Goal: Task Accomplishment & Management: Complete application form

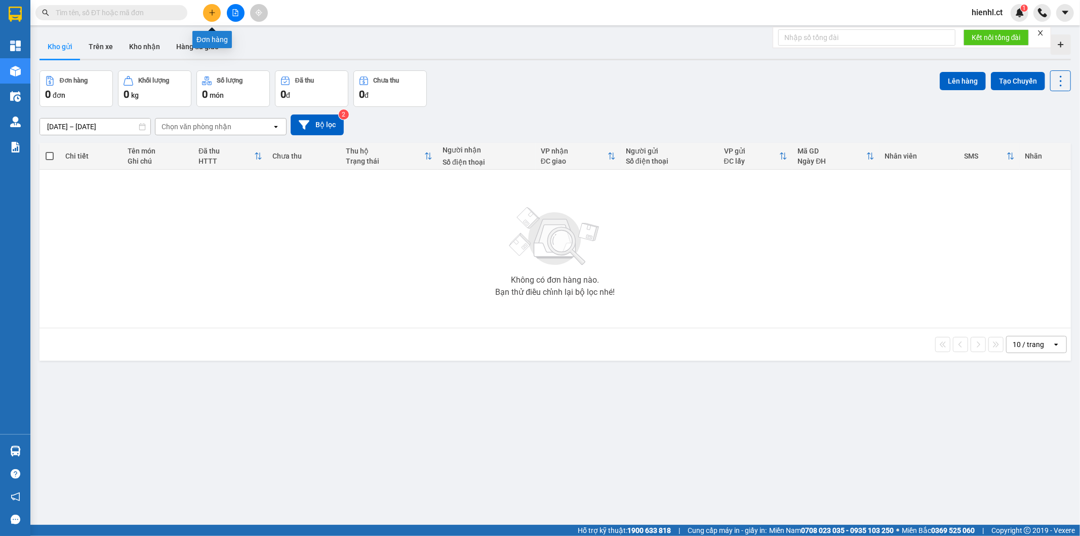
click at [209, 10] on icon "plus" at bounding box center [212, 12] width 7 height 7
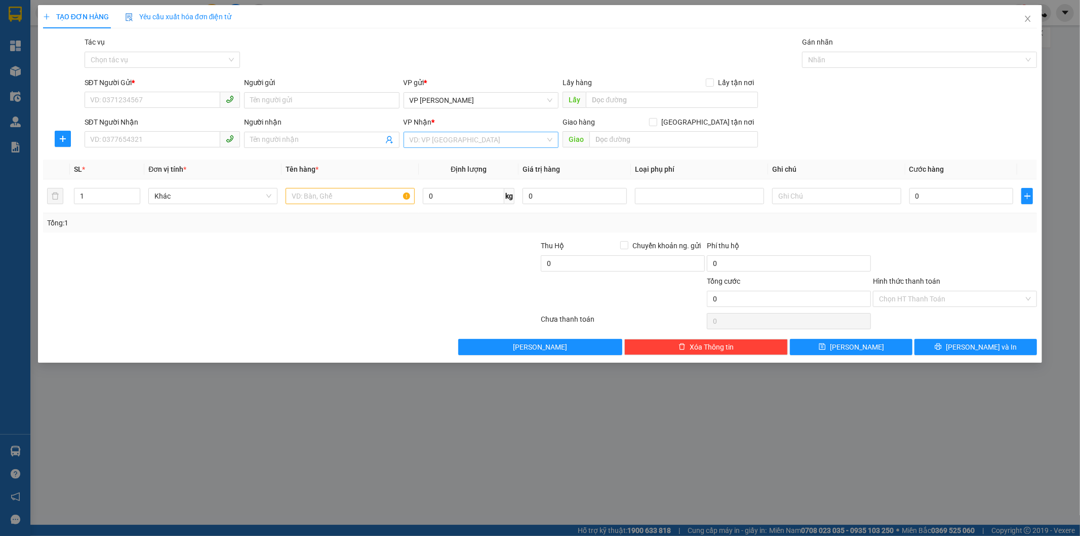
click at [466, 139] on input "search" at bounding box center [478, 139] width 136 height 15
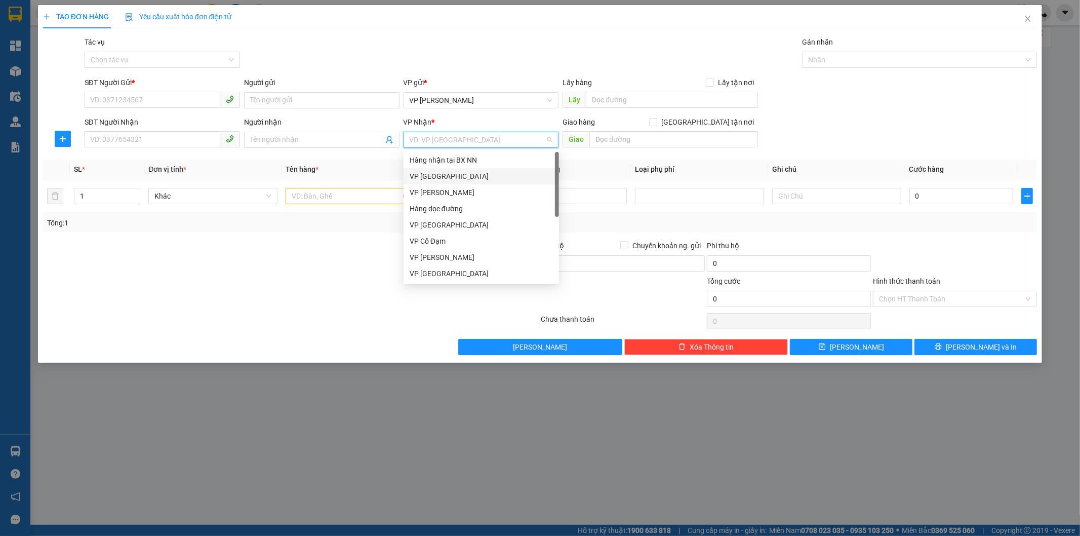
click at [476, 178] on div "VP [GEOGRAPHIC_DATA]" at bounding box center [481, 176] width 143 height 11
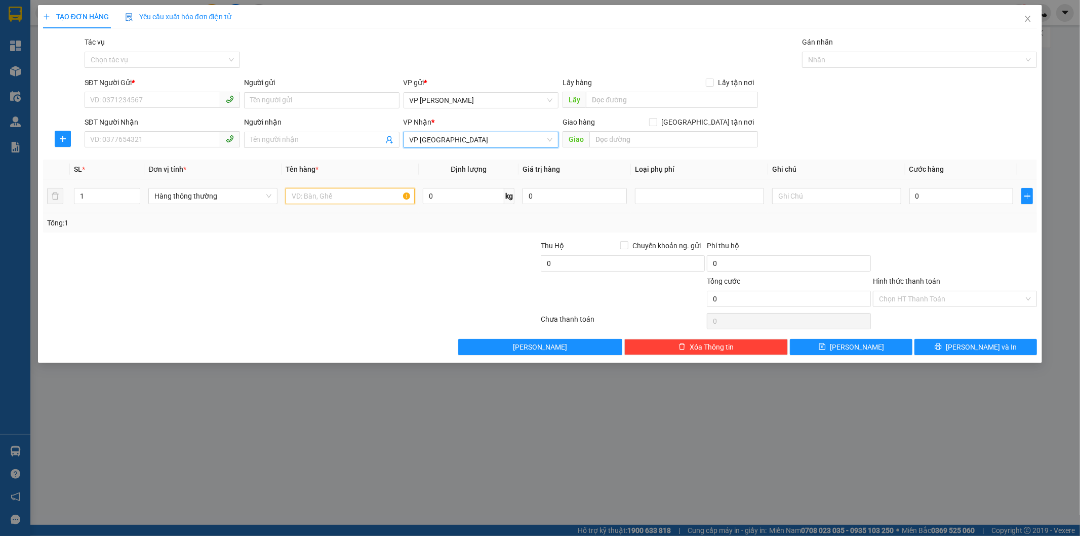
click at [348, 193] on input "text" at bounding box center [350, 196] width 129 height 16
type input "1 XỐP THỨC ĂN"
click at [949, 197] on input "0" at bounding box center [961, 196] width 104 height 16
type input "5"
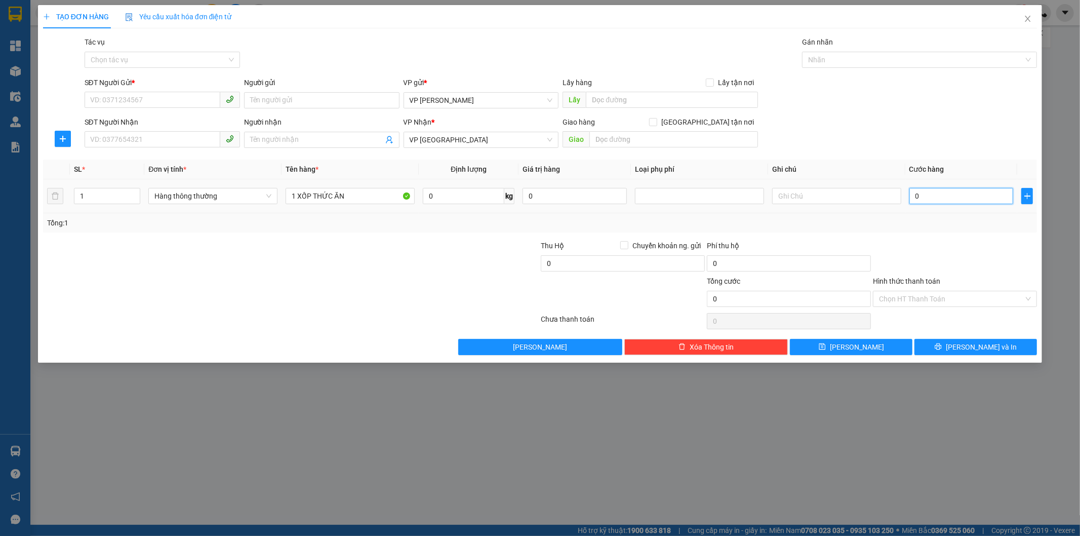
type input "5"
type input "50"
type input "500"
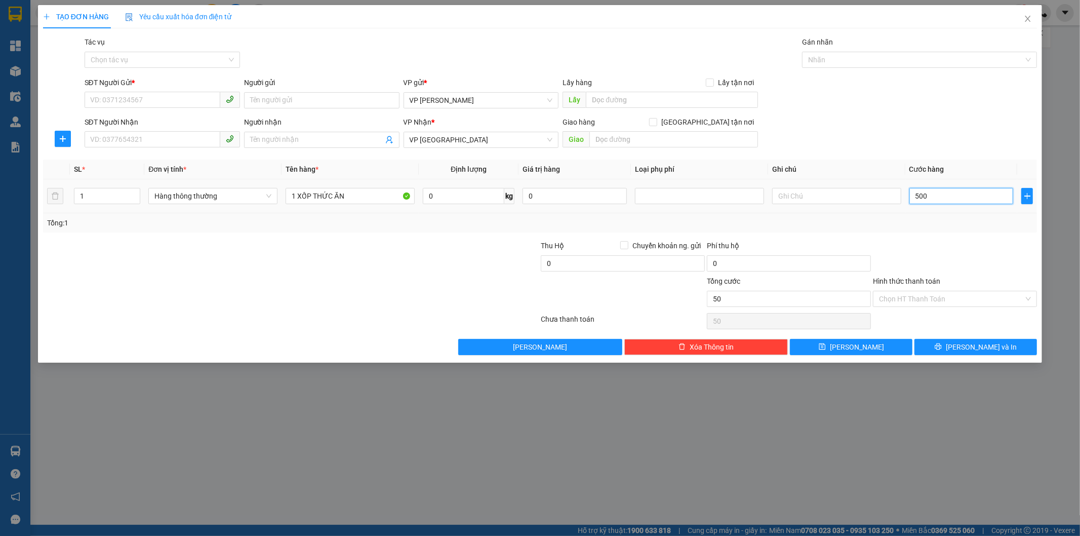
type input "500"
type input "5.000"
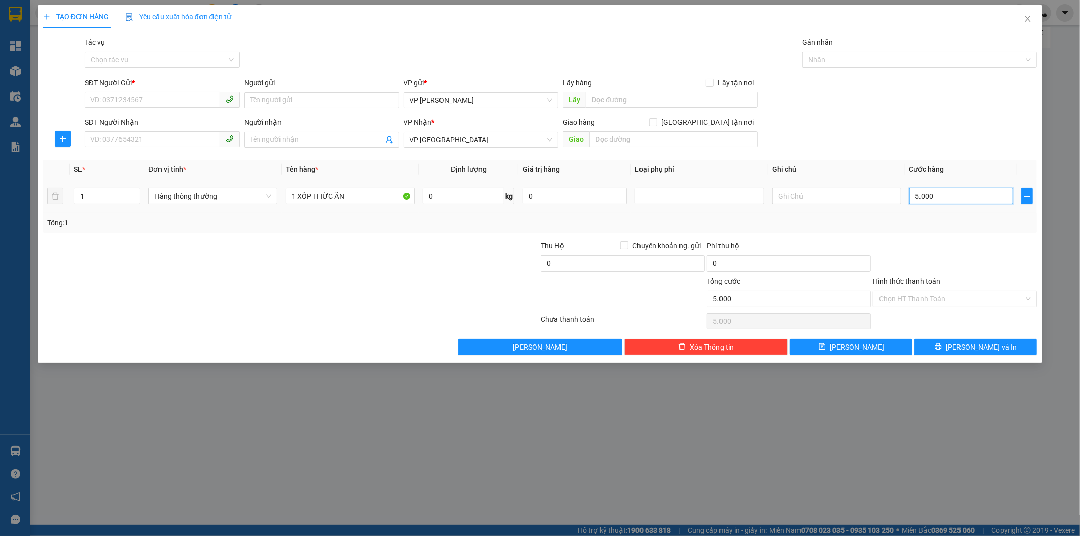
type input "50.000"
type input "500.000"
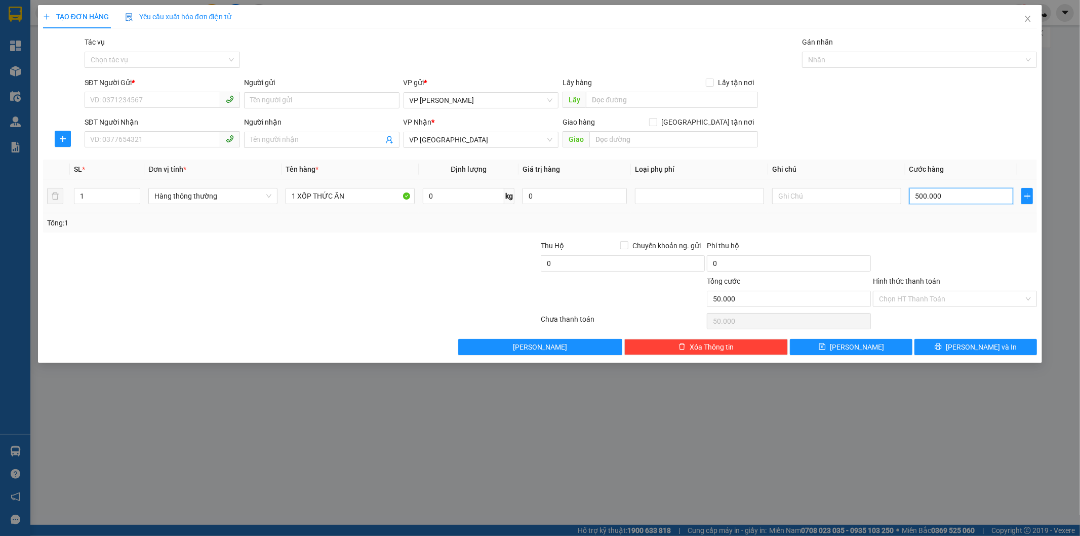
type input "500.000"
type input "50.000"
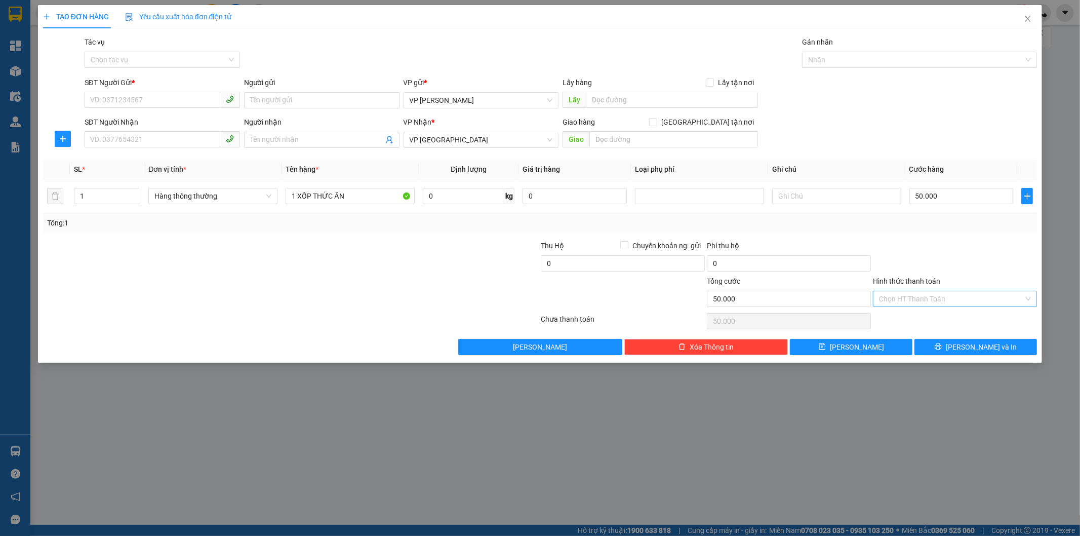
click at [910, 299] on input "Hình thức thanh toán" at bounding box center [951, 298] width 145 height 15
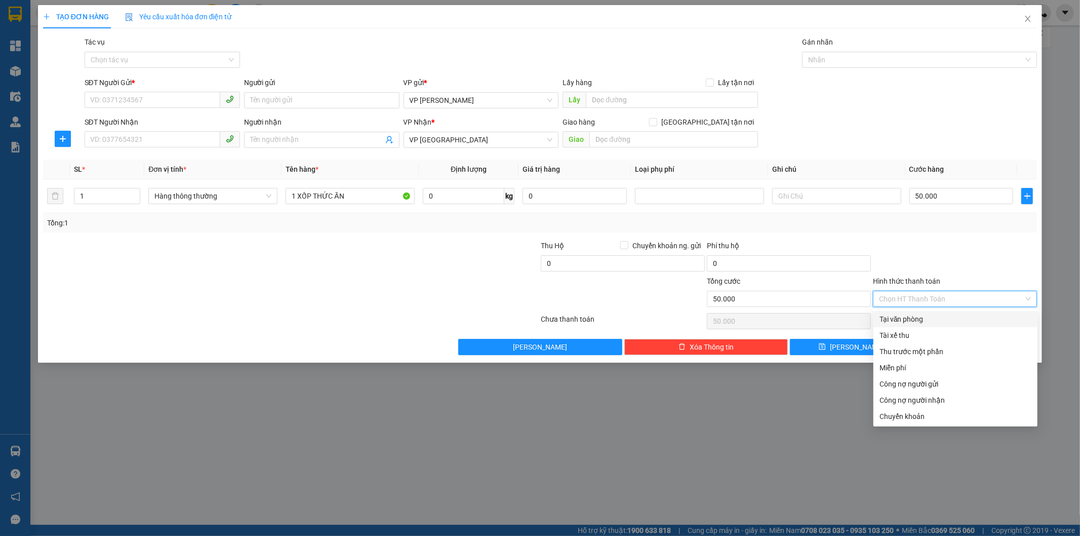
click at [910, 317] on div "Tại văn phòng" at bounding box center [955, 318] width 152 height 11
type input "0"
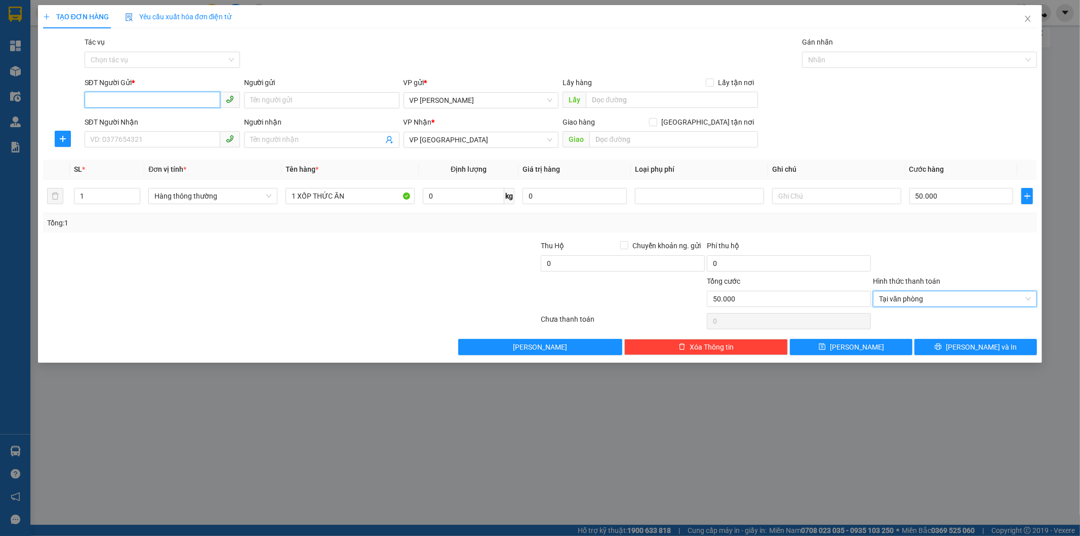
click at [100, 100] on input "SĐT Người Gửi *" at bounding box center [153, 100] width 136 height 16
type input "0972351968"
click at [201, 123] on div "0972351968 - [PERSON_NAME]" at bounding box center [162, 120] width 143 height 11
type input "C LAN"
type input "60.000"
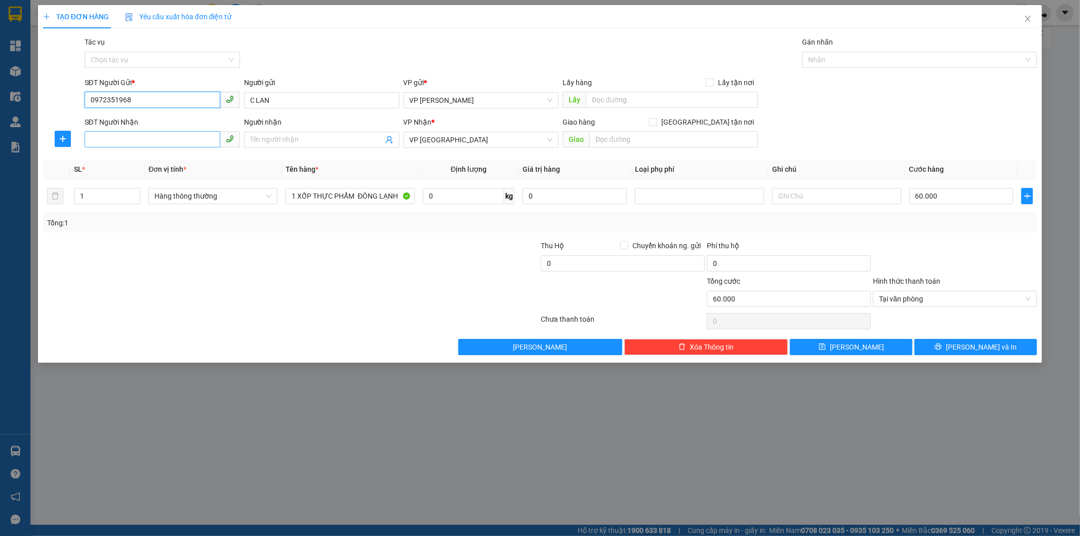
type input "0972351968"
click at [168, 138] on input "SĐT Người Nhận" at bounding box center [153, 139] width 136 height 16
click at [132, 161] on div "0866429015 - A Tùng" at bounding box center [162, 159] width 143 height 11
type input "0866429015"
type input "A Tùng"
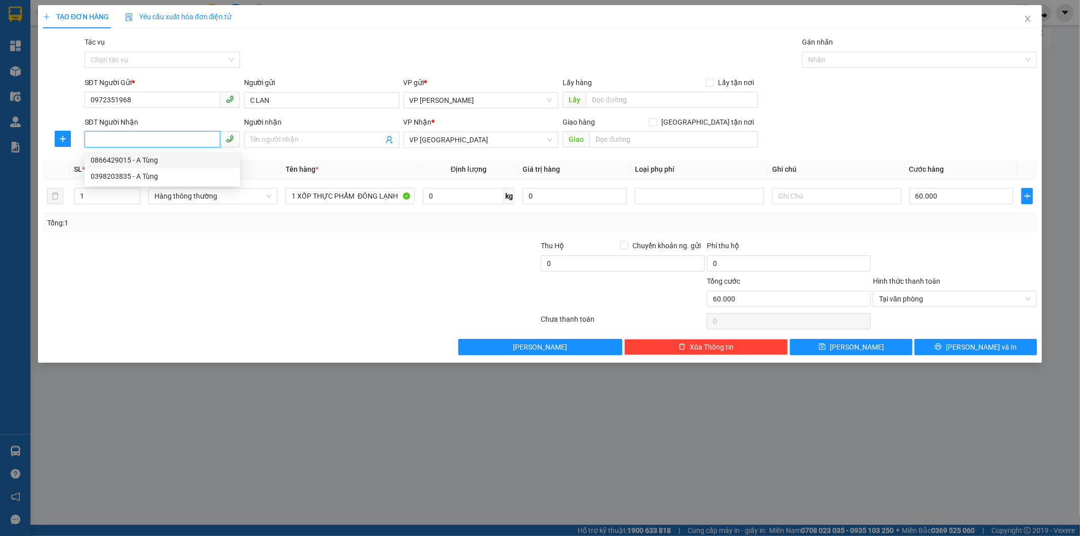
type input "OK"
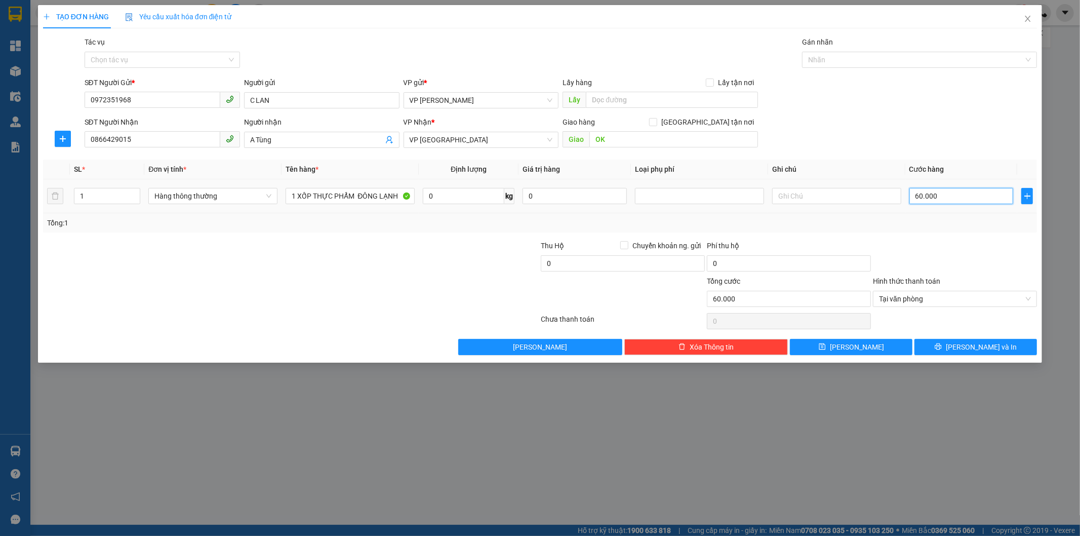
click at [925, 198] on input "60.000" at bounding box center [961, 196] width 104 height 16
type input "5"
type input "50"
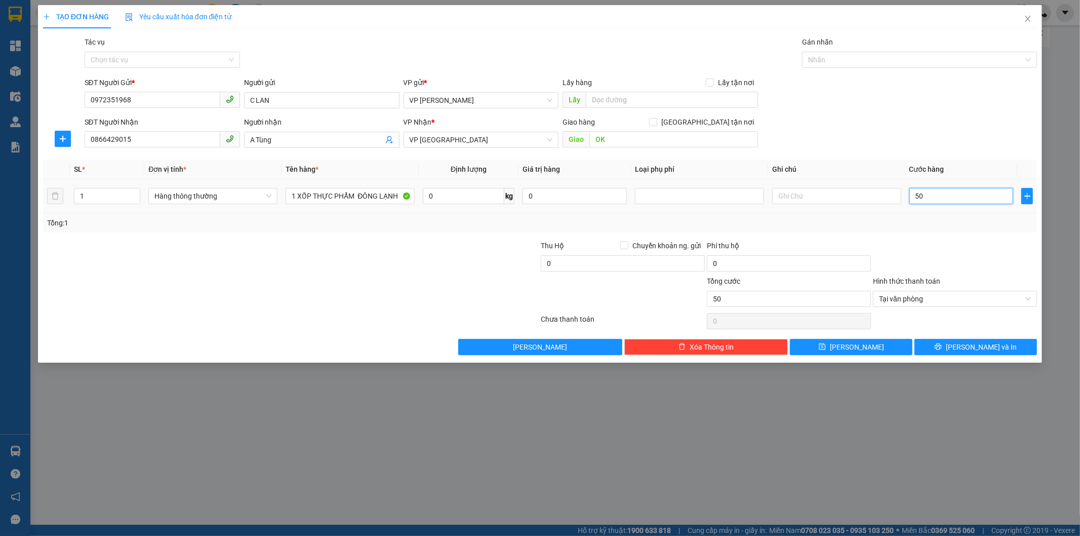
type input "500"
type input "5.000"
type input "50.000"
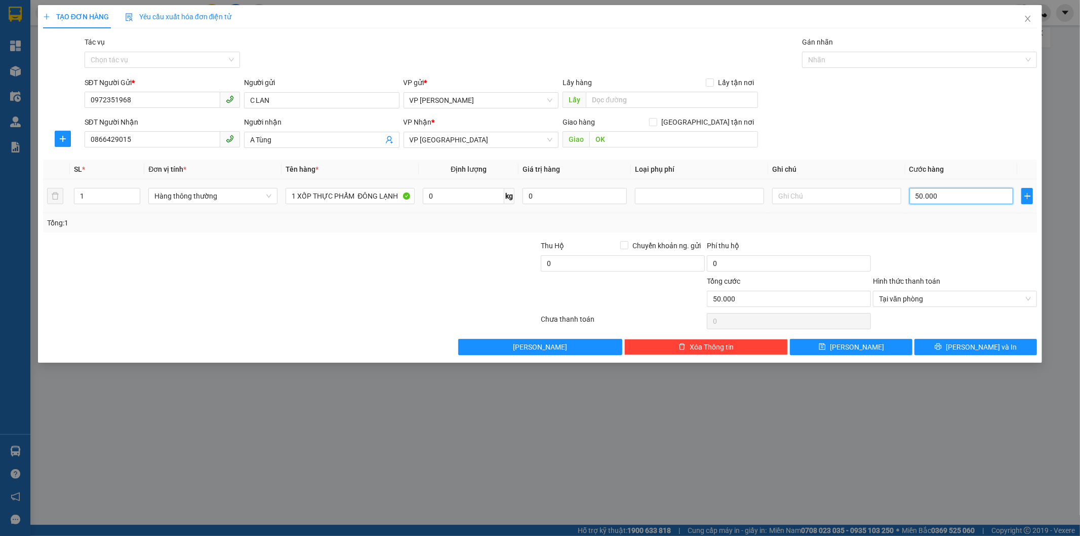
type input "500.000"
type input "50.000"
click at [914, 297] on span "Tại văn phòng" at bounding box center [955, 298] width 152 height 15
type input "50.000"
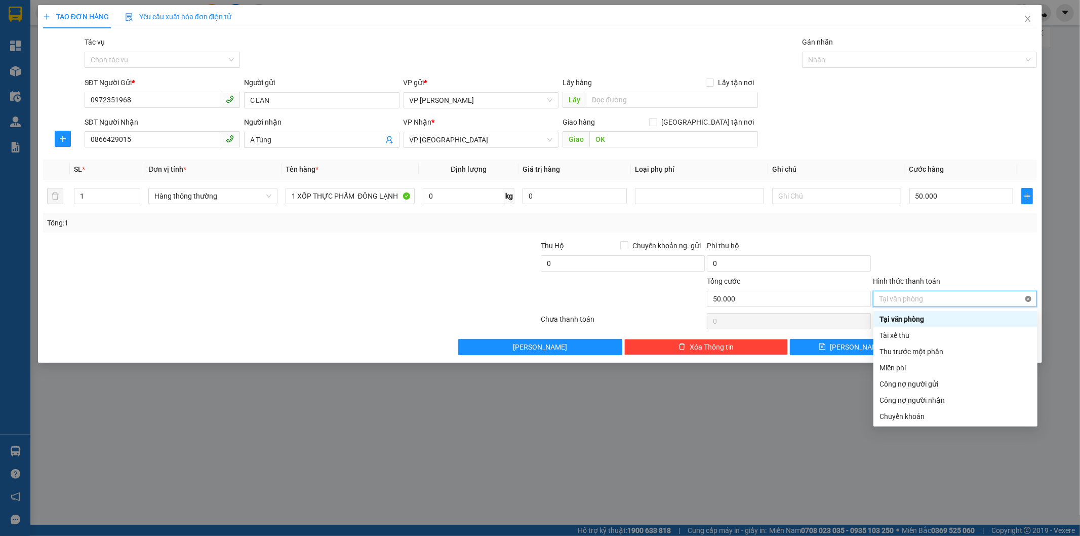
type input "50.000"
click at [970, 256] on div at bounding box center [955, 257] width 166 height 35
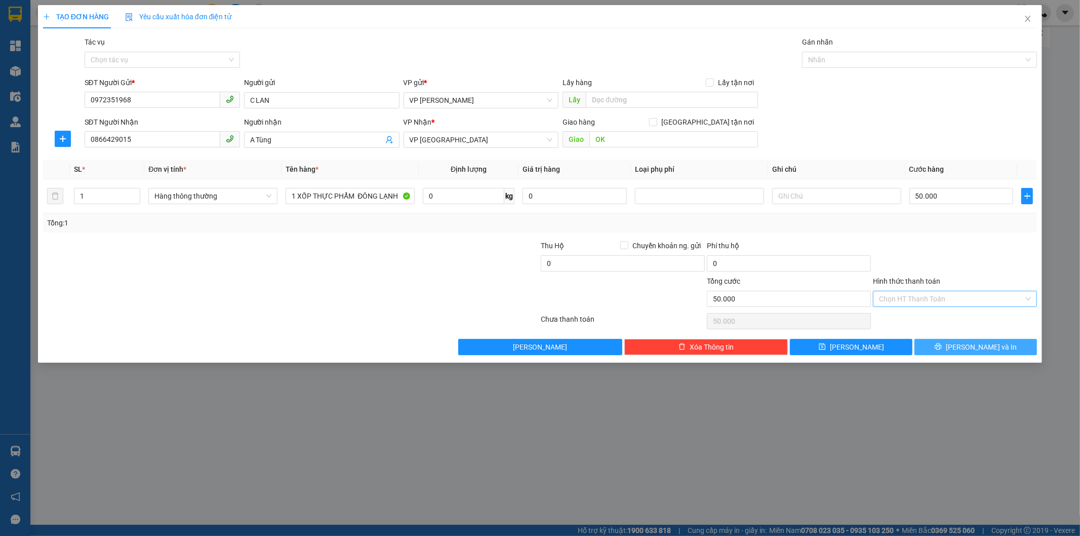
click at [952, 345] on button "[PERSON_NAME] và In" at bounding box center [975, 347] width 123 height 16
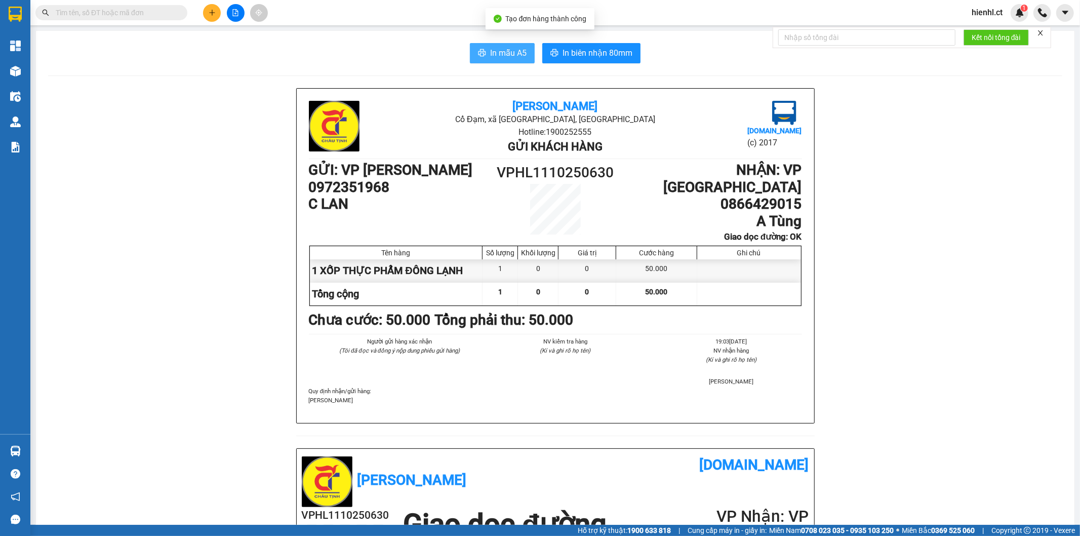
click at [523, 53] on button "In mẫu A5" at bounding box center [502, 53] width 65 height 20
click at [114, 6] on span at bounding box center [111, 12] width 152 height 15
click at [102, 15] on input "text" at bounding box center [115, 12] width 119 height 11
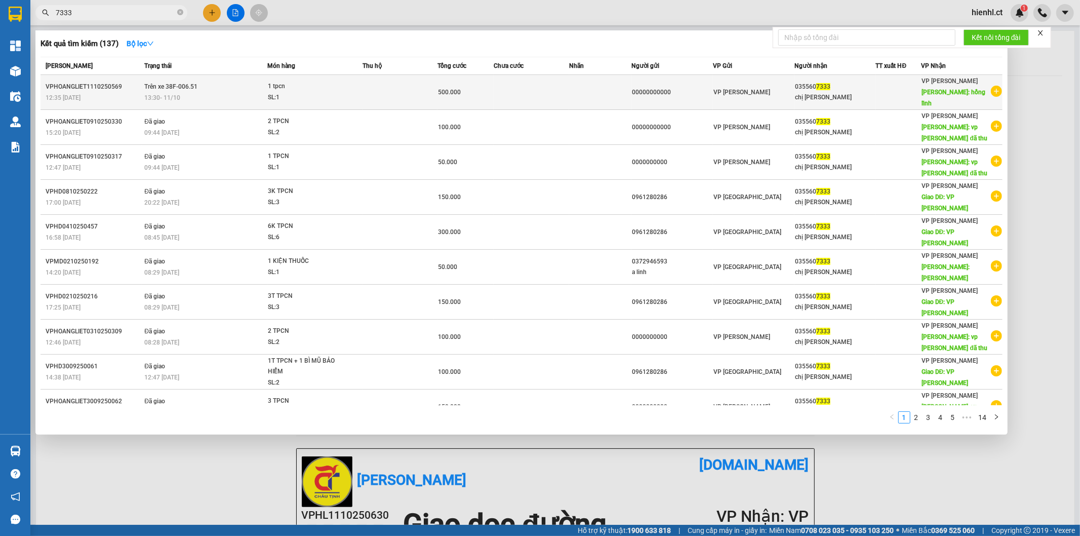
type input "7333"
click at [200, 82] on td "Trên xe 38F-006.51 13:30 [DATE]" at bounding box center [204, 92] width 125 height 35
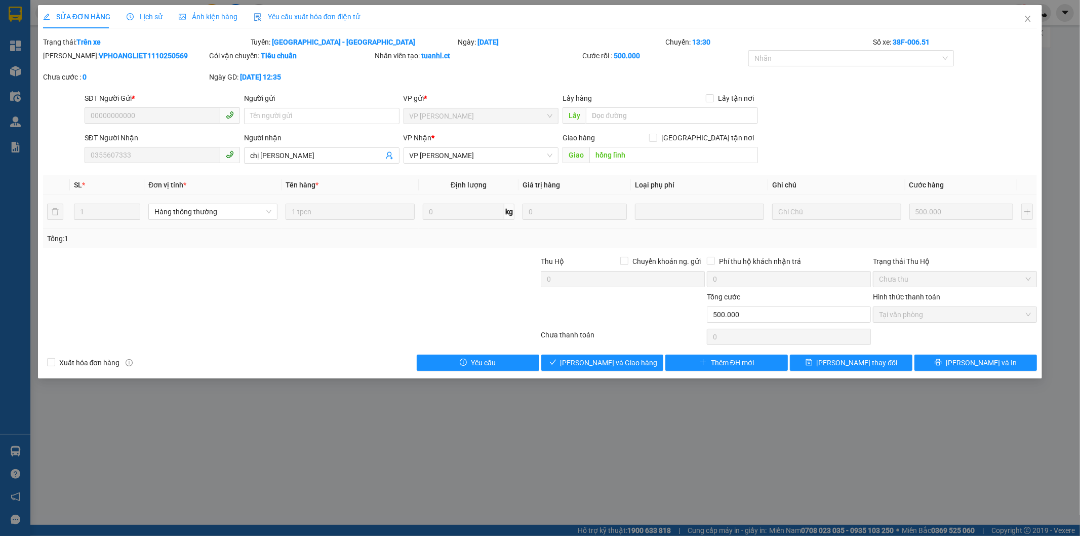
type input "00000000000"
type input "0355607333"
type input "chị [PERSON_NAME]"
type input "hồng lĩnh"
type input "0"
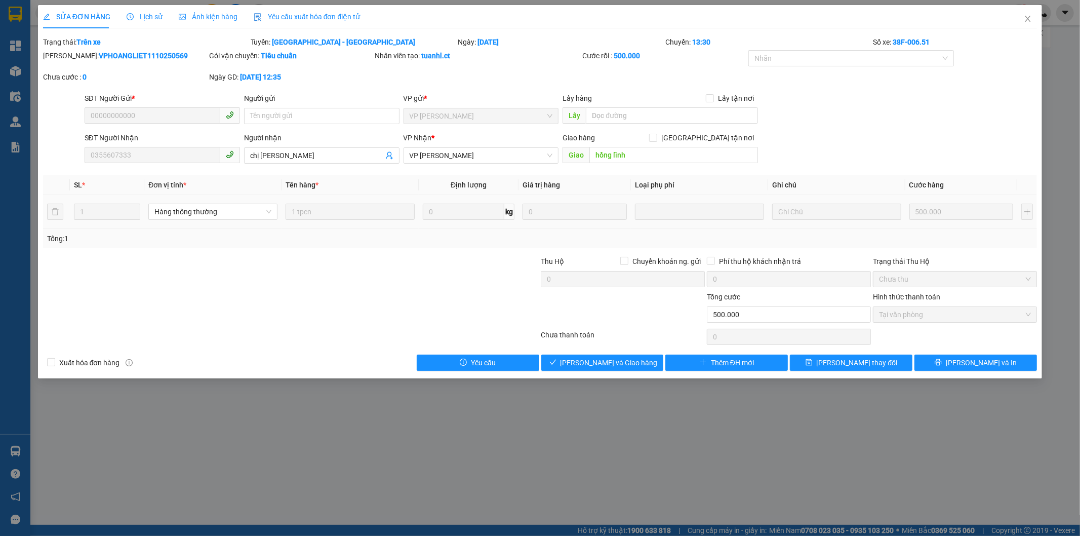
type input "500.000"
click at [603, 358] on span "Giao hàng" at bounding box center [608, 362] width 32 height 11
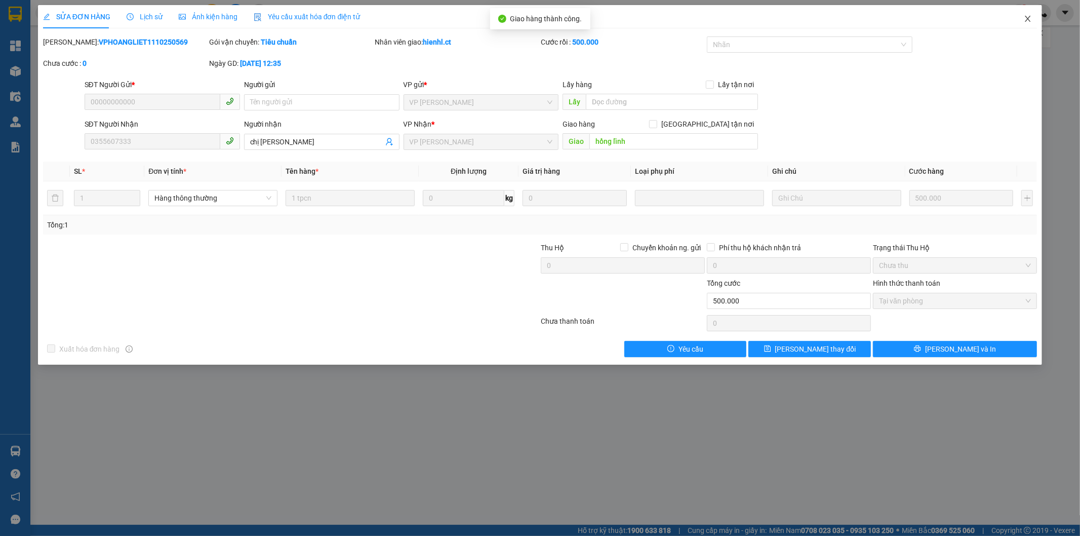
click at [1026, 15] on icon "close" at bounding box center [1028, 19] width 8 height 8
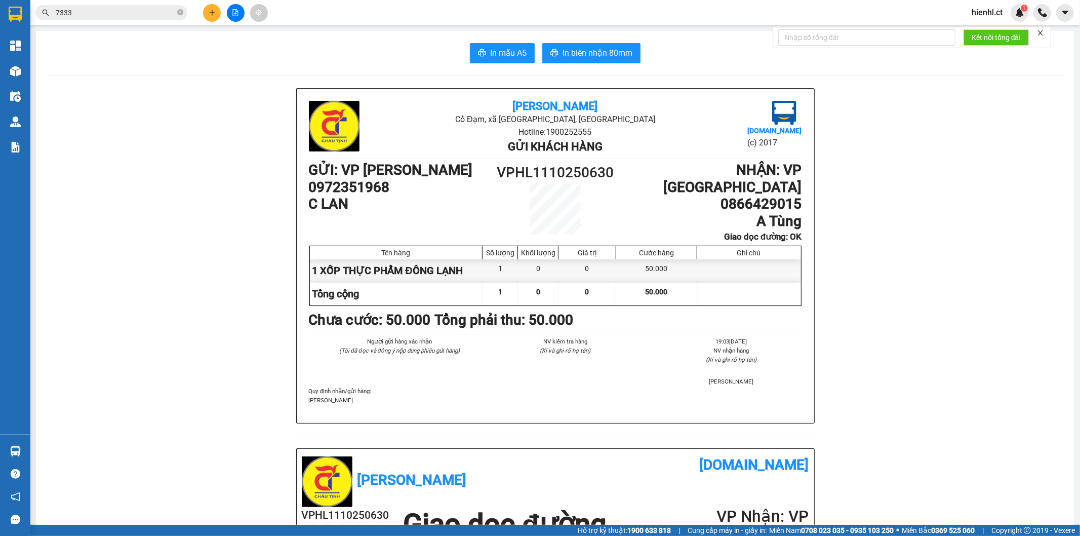
click at [175, 13] on span "7333" at bounding box center [111, 12] width 152 height 15
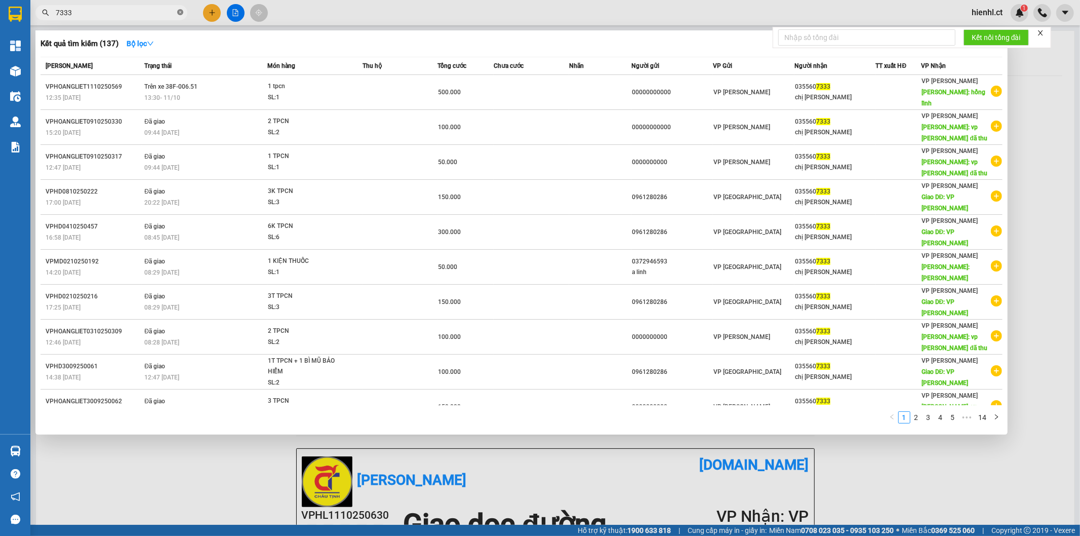
click at [182, 10] on icon "close-circle" at bounding box center [180, 12] width 6 height 6
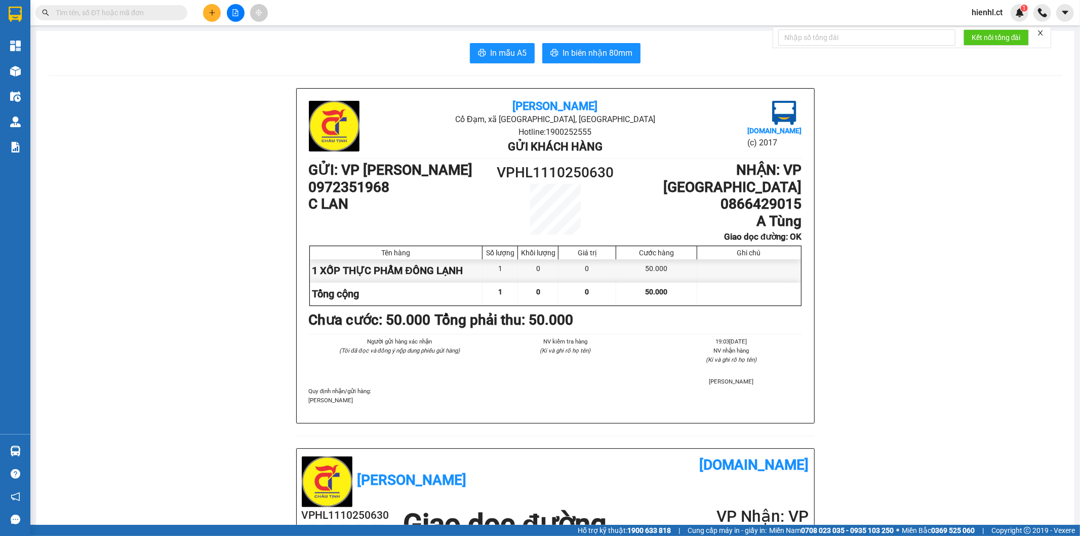
click at [117, 20] on div "Kết quả tìm kiếm ( 137 ) Bộ lọc Mã ĐH Trạng thái Món hàng Thu hộ Tổng cước Chưa…" at bounding box center [98, 13] width 197 height 18
click at [117, 9] on input "text" at bounding box center [115, 12] width 119 height 11
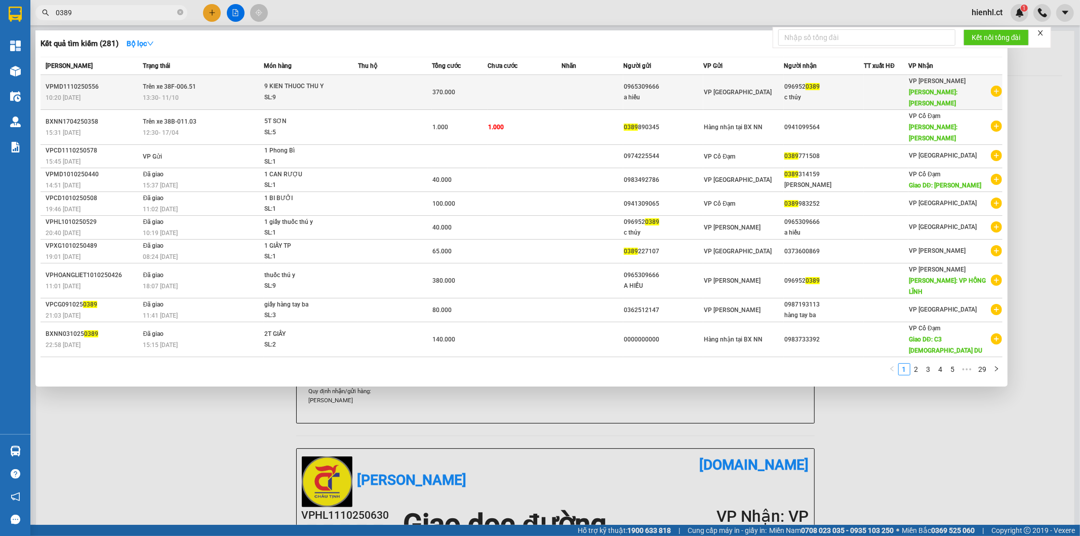
type input "0389"
click at [268, 82] on div "9 KIEN THUOC THU Y" at bounding box center [302, 86] width 76 height 11
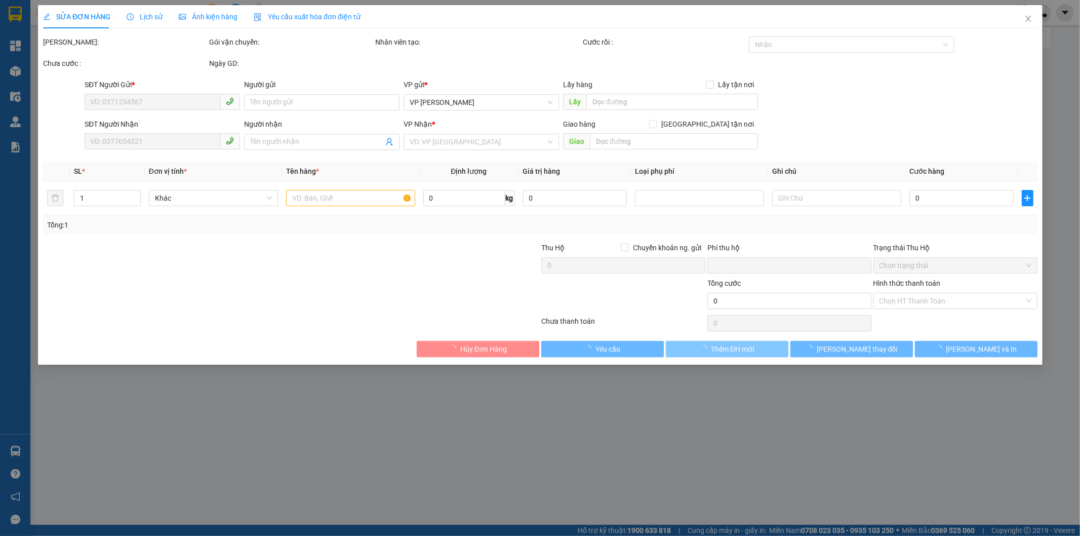
type input "0965309666"
type input "a hiếu"
type input "0969520389"
type input "c thủy"
type input "[PERSON_NAME]"
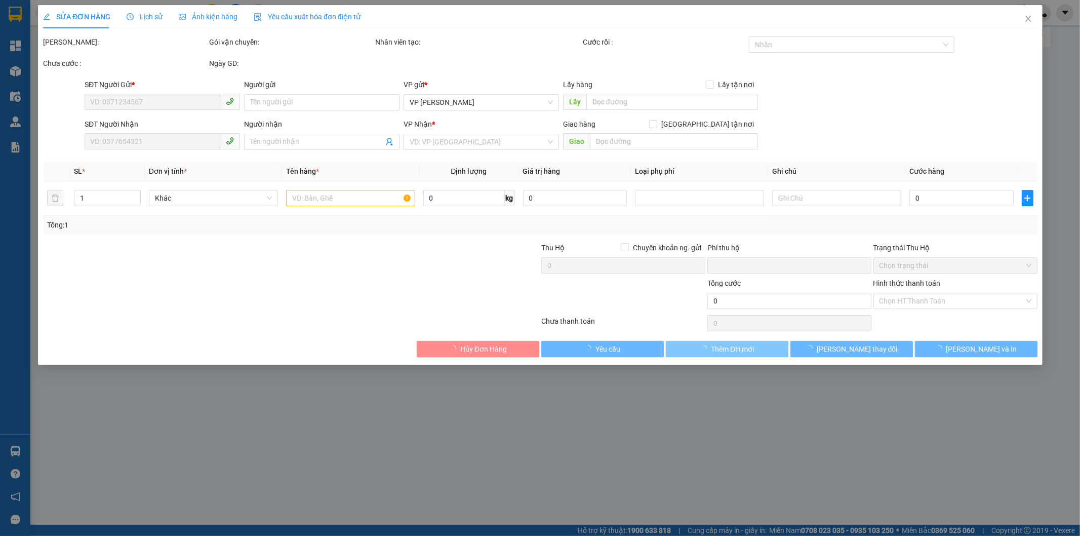
type input "0"
type input "370.000"
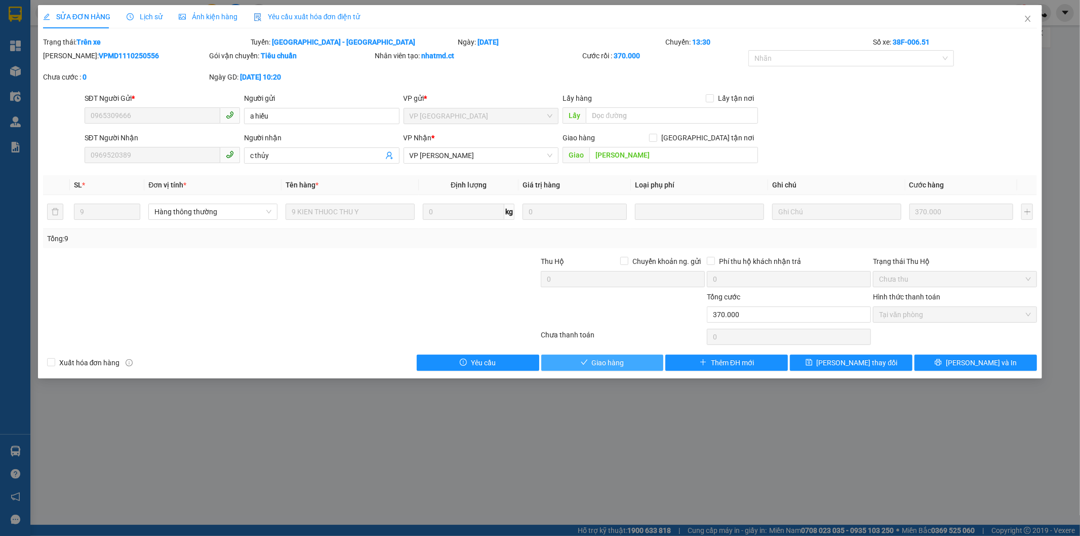
click at [624, 358] on span "Giao hàng" at bounding box center [608, 362] width 32 height 11
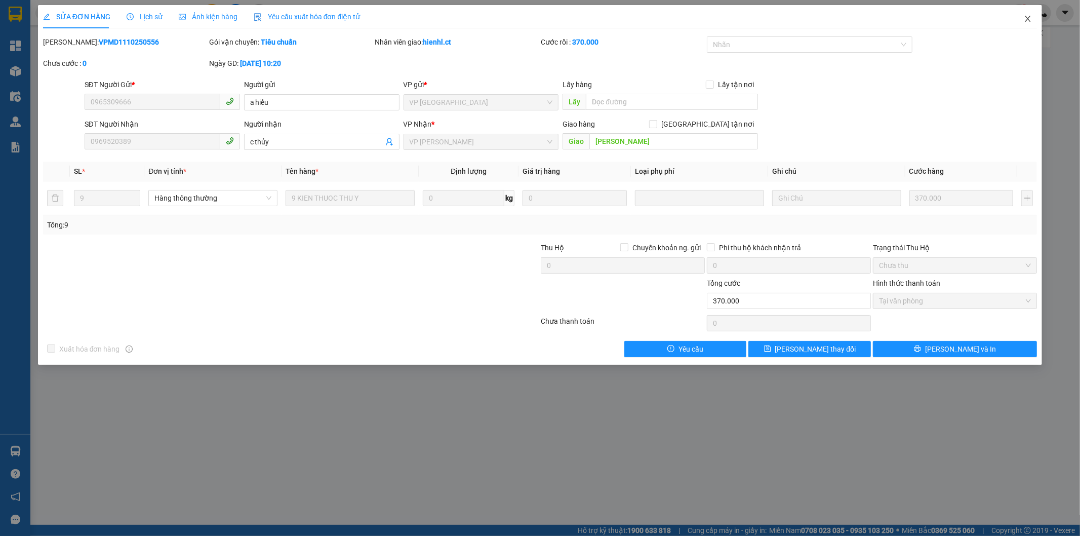
click at [1030, 19] on icon "close" at bounding box center [1028, 19] width 8 height 8
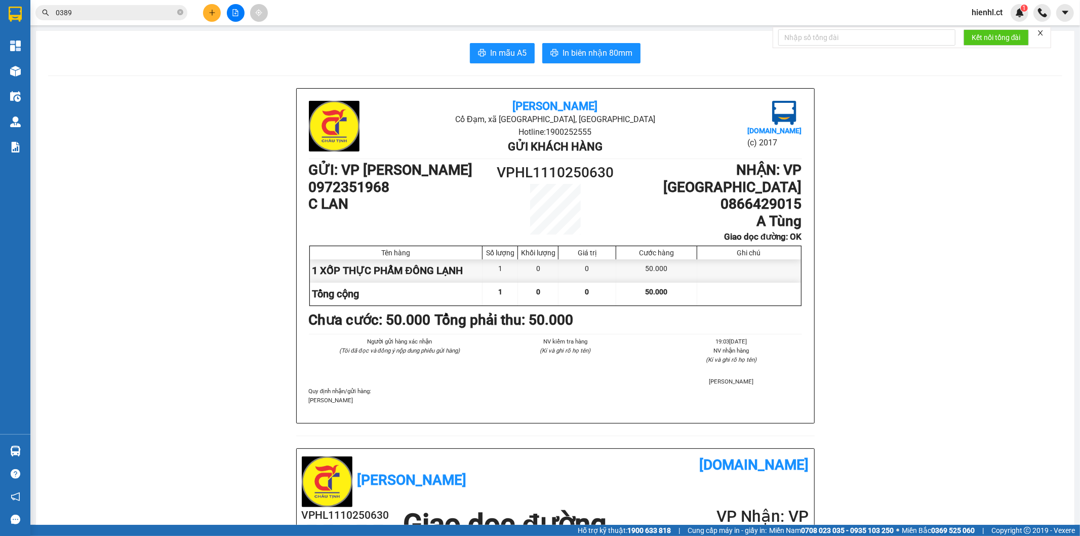
click at [326, 12] on div "Kết quả tìm kiếm ( 281 ) Bộ lọc Mã ĐH Trạng thái Món hàng Thu hộ Tổng cước Chưa…" at bounding box center [540, 12] width 1080 height 25
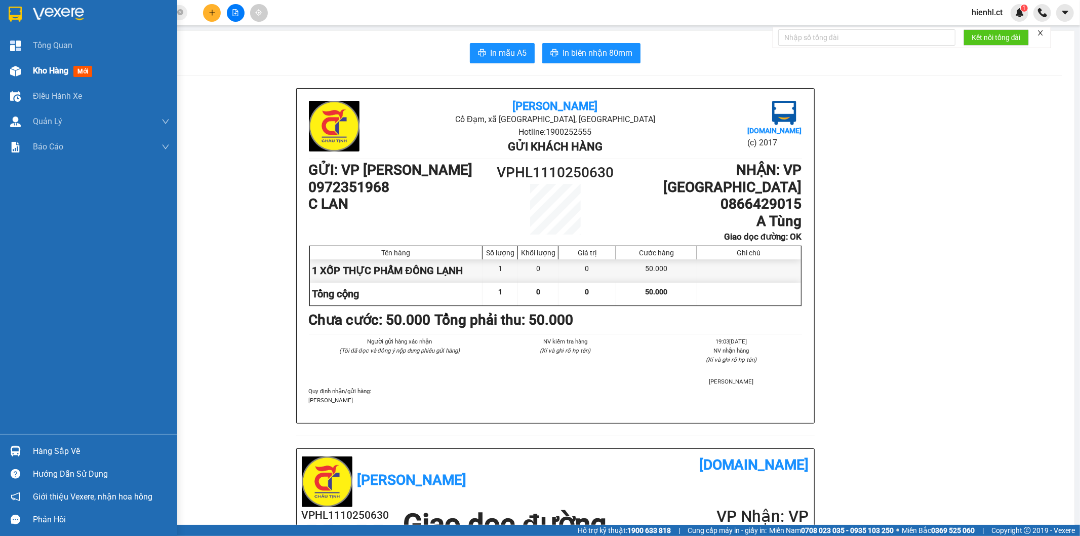
click at [17, 71] on img at bounding box center [15, 71] width 11 height 11
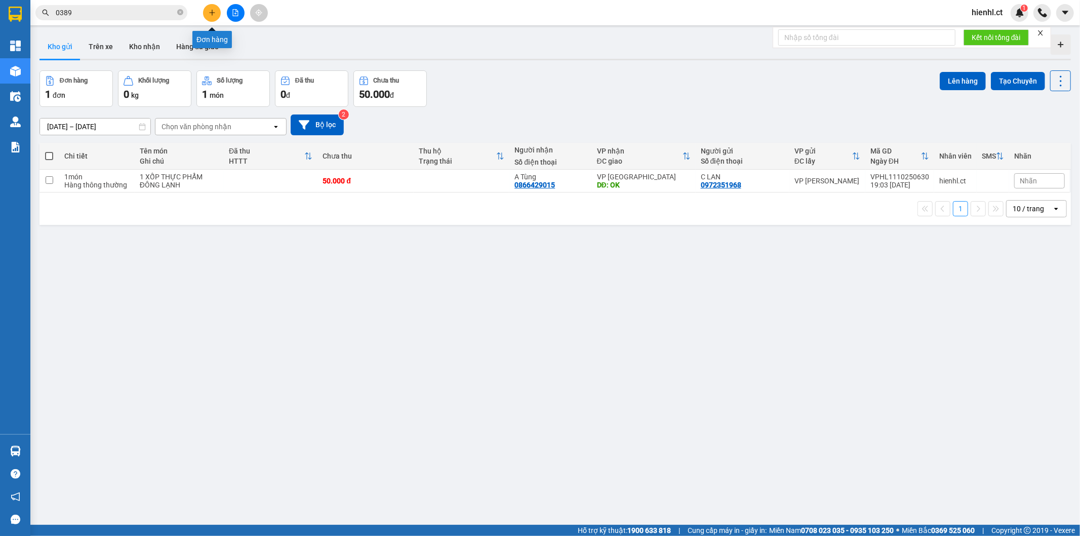
click at [213, 12] on icon "plus" at bounding box center [212, 12] width 6 height 1
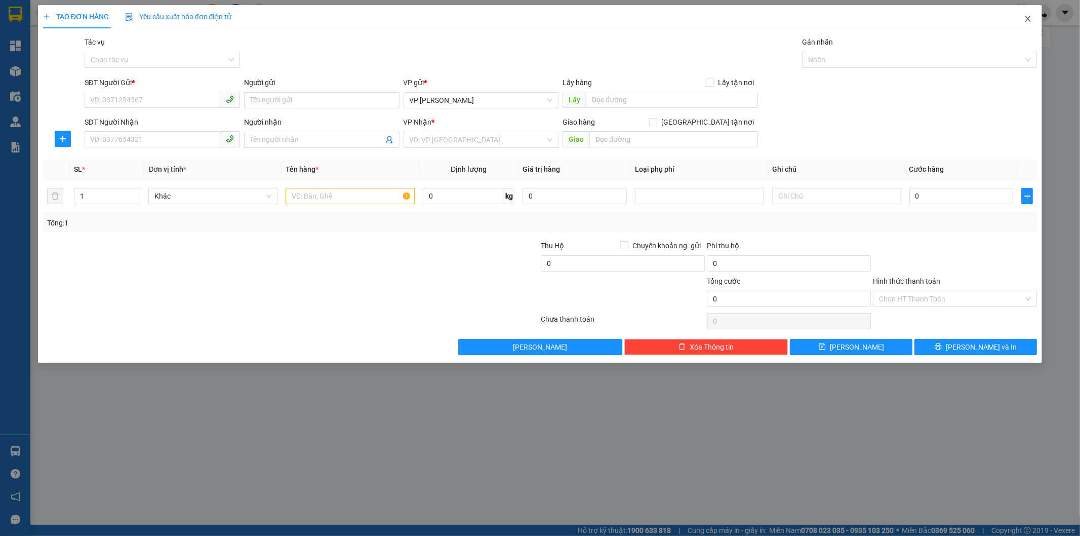
click at [1028, 14] on span "Close" at bounding box center [1027, 19] width 28 height 28
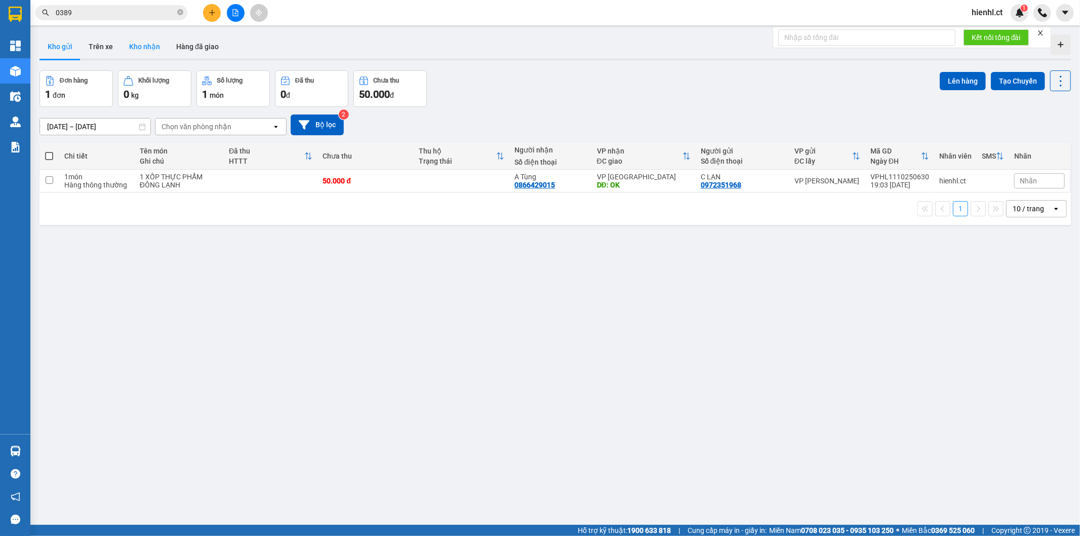
click at [139, 46] on button "Kho nhận" at bounding box center [144, 46] width 47 height 24
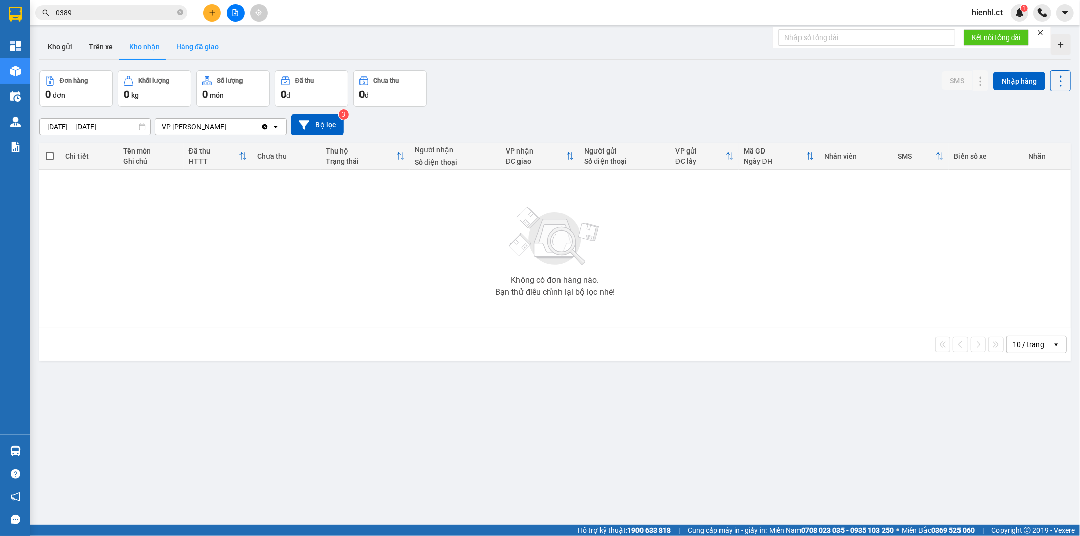
click at [196, 40] on button "Hàng đã giao" at bounding box center [197, 46] width 59 height 24
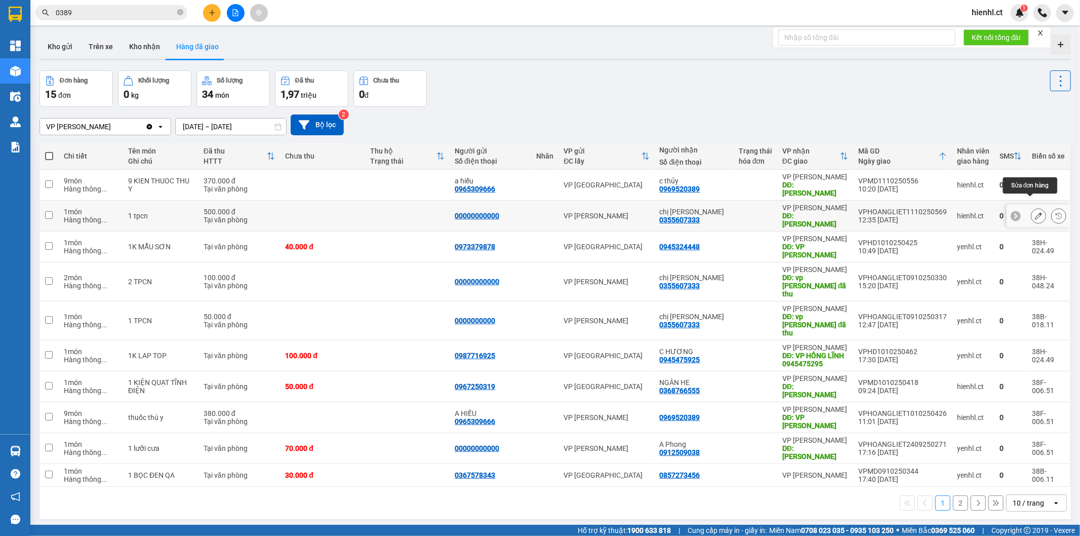
click at [1035, 212] on icon at bounding box center [1038, 215] width 7 height 7
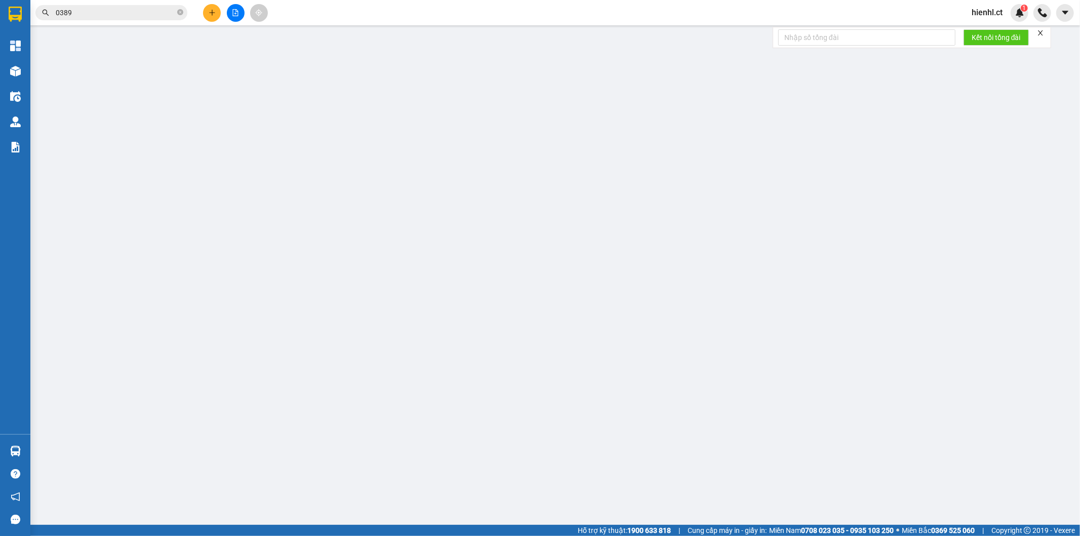
type input "00000000000"
type input "0355607333"
type input "chị [PERSON_NAME]"
type input "hồng lĩnh"
type input "0"
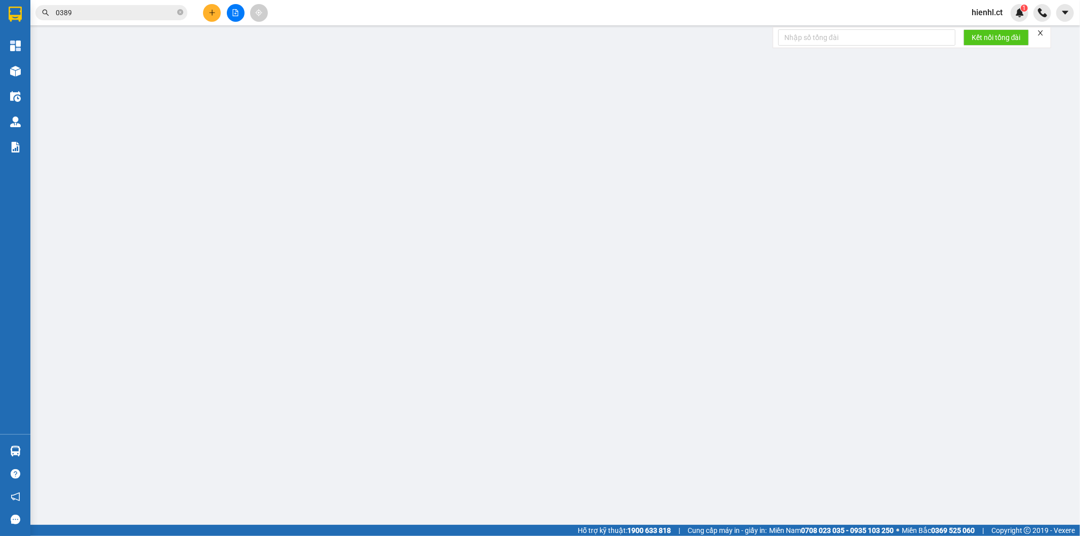
type input "500.000"
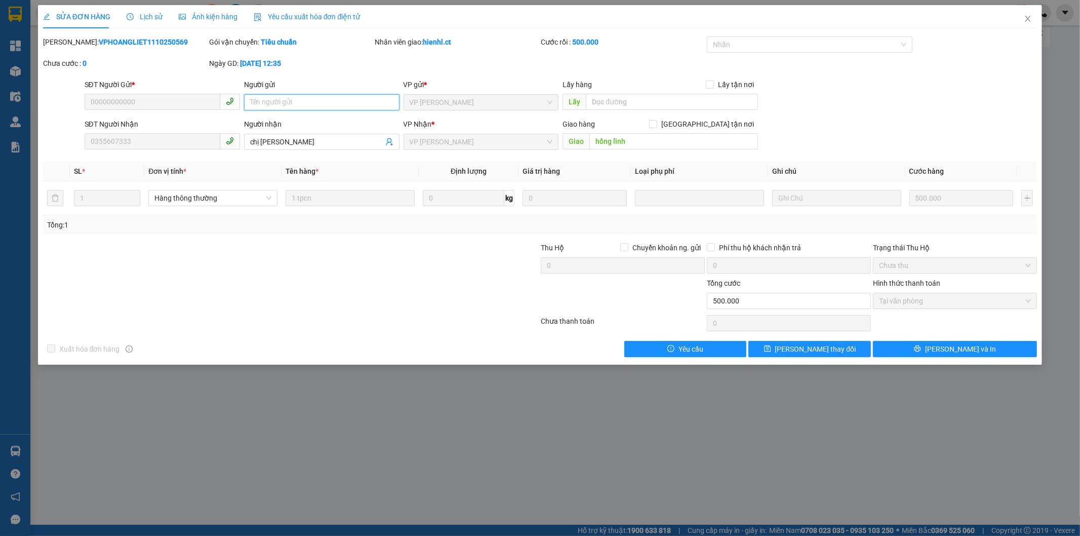
click at [279, 100] on input "Người gửi" at bounding box center [321, 102] width 155 height 16
click at [1027, 17] on icon "close" at bounding box center [1028, 19] width 8 height 8
